Goal: Share content

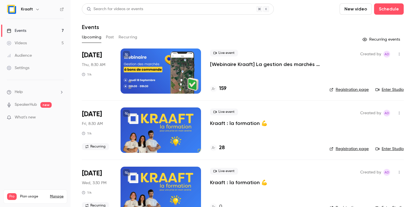
click at [160, 123] on div at bounding box center [161, 130] width 80 height 45
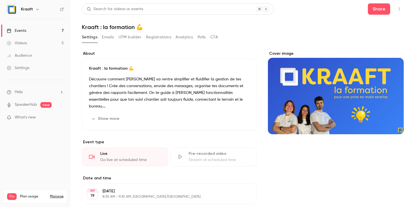
click at [162, 38] on button "Registrations" at bounding box center [158, 37] width 25 height 9
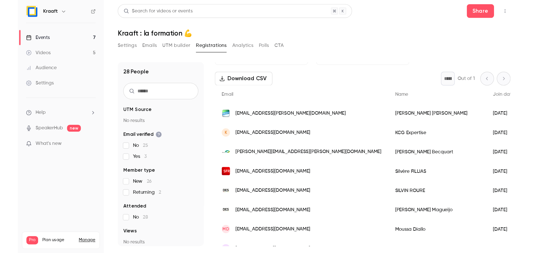
scroll to position [20, 0]
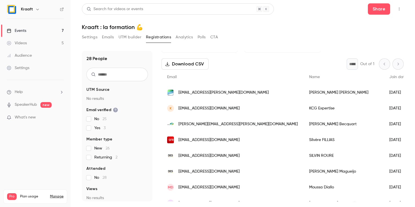
click at [108, 78] on input "text" at bounding box center [117, 75] width 62 height 14
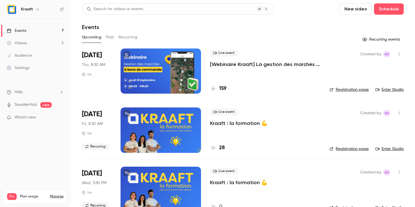
click at [155, 134] on div at bounding box center [161, 130] width 80 height 45
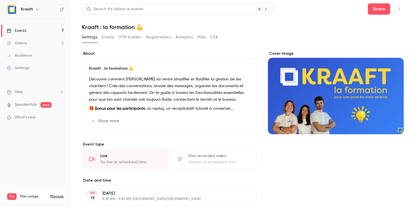
click at [162, 33] on button "Registrations" at bounding box center [158, 37] width 25 height 9
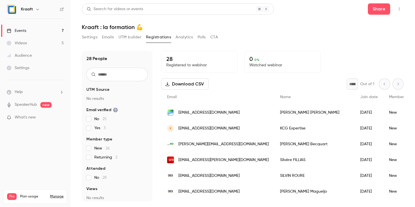
click at [108, 73] on input "text" at bounding box center [117, 75] width 62 height 14
paste input "**********"
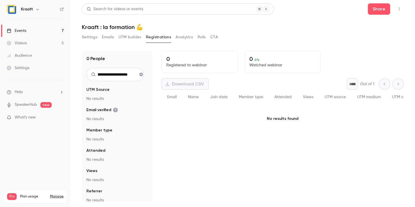
type input "**********"
click at [397, 8] on button "button" at bounding box center [399, 9] width 9 height 9
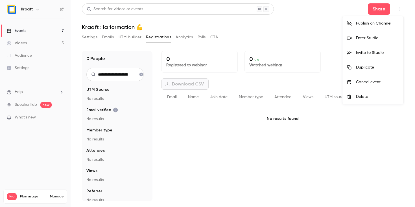
click at [397, 8] on div at bounding box center [207, 103] width 415 height 207
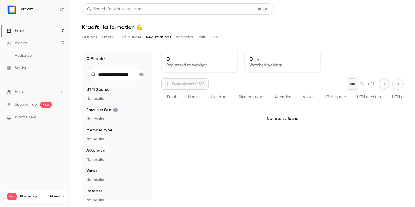
click at [380, 9] on button "Share" at bounding box center [379, 8] width 22 height 11
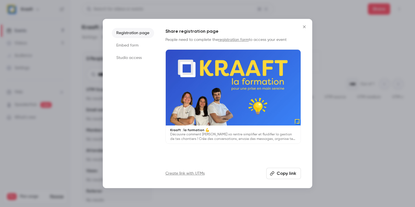
click at [311, 32] on div "Registration page Embed form Studio access Share registration page People need …" at bounding box center [208, 103] width 210 height 169
click at [302, 26] on icon "Close" at bounding box center [304, 27] width 7 height 5
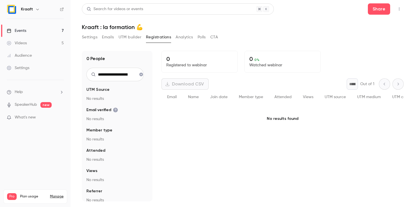
drag, startPoint x: 394, startPoint y: 8, endPoint x: 397, endPoint y: 8, distance: 3.2
click at [394, 8] on div "Share" at bounding box center [386, 8] width 36 height 11
click at [397, 8] on icon "button" at bounding box center [399, 9] width 5 height 4
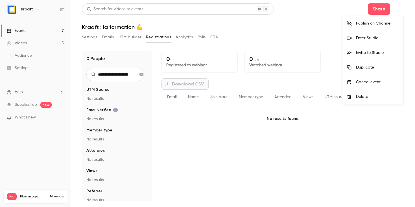
click at [376, 9] on div at bounding box center [207, 103] width 415 height 207
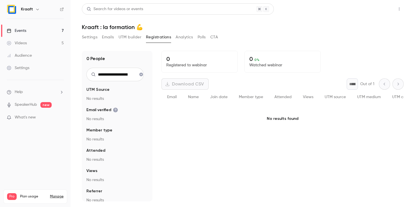
click at [376, 8] on button "Share" at bounding box center [379, 8] width 22 height 11
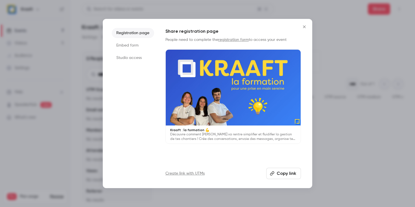
click at [285, 175] on button "Copy link" at bounding box center [283, 173] width 35 height 11
click at [285, 169] on button "Copy link" at bounding box center [283, 173] width 35 height 11
